Goal: Task Accomplishment & Management: Manage account settings

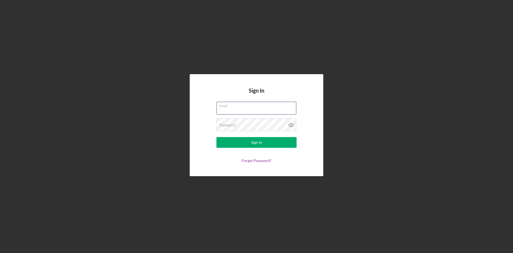
type input "[PERSON_NAME][EMAIL_ADDRESS][DOMAIN_NAME]"
click at [276, 143] on button "Sign In" at bounding box center [257, 142] width 80 height 11
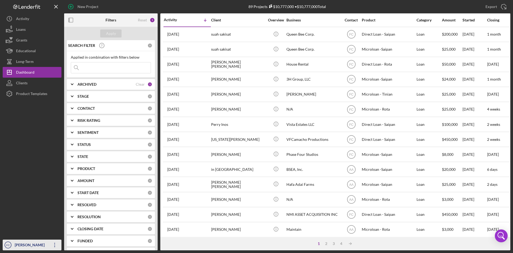
click at [21, 241] on div "[PERSON_NAME]" at bounding box center [30, 245] width 35 height 12
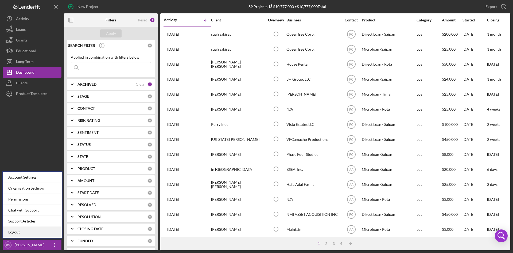
click at [22, 231] on link "Logout" at bounding box center [32, 231] width 59 height 11
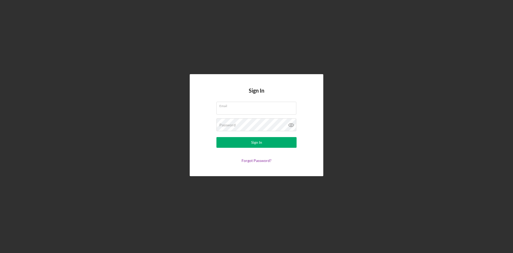
type input "[PERSON_NAME][EMAIL_ADDRESS][DOMAIN_NAME]"
